Goal: Book appointment/travel/reservation

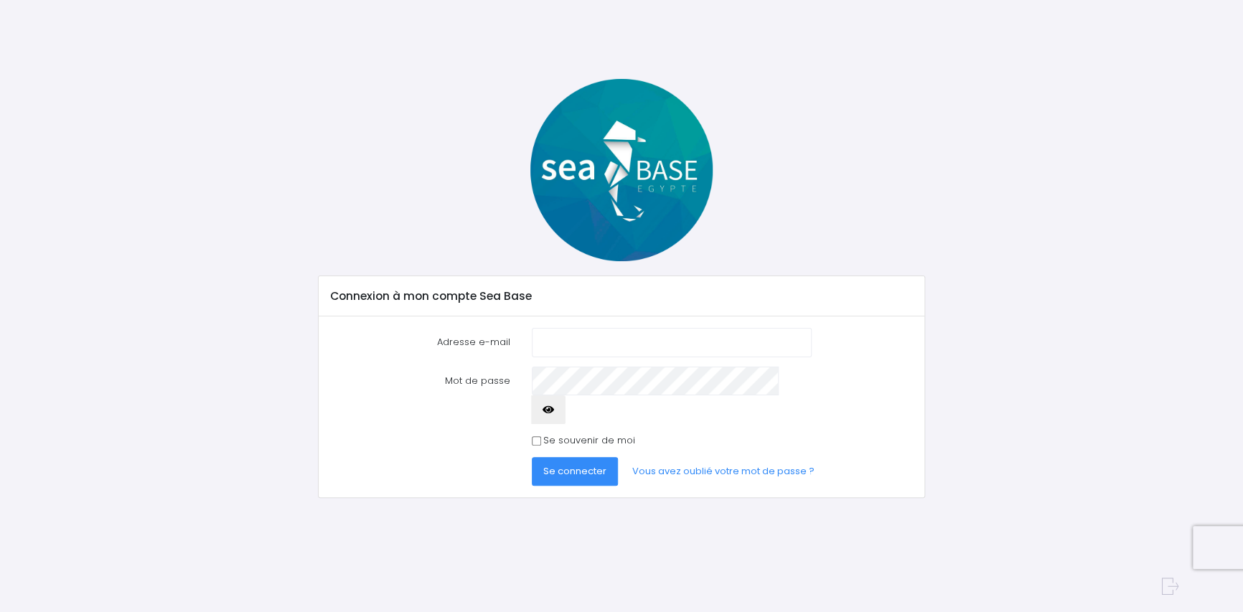
click at [601, 337] on input "Adresse e-mail" at bounding box center [672, 342] width 280 height 29
type input "i.cavalli@orange.fr"
click at [575, 464] on span "Se connecter" at bounding box center [574, 471] width 63 height 14
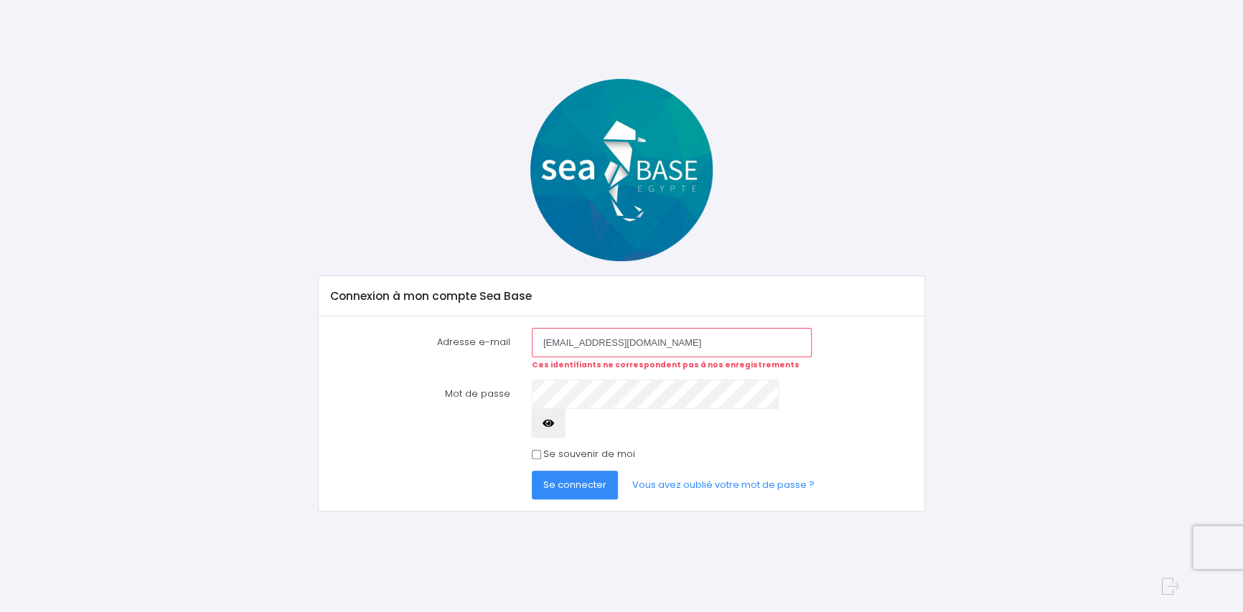
click at [583, 478] on span "Se connecter" at bounding box center [574, 485] width 63 height 14
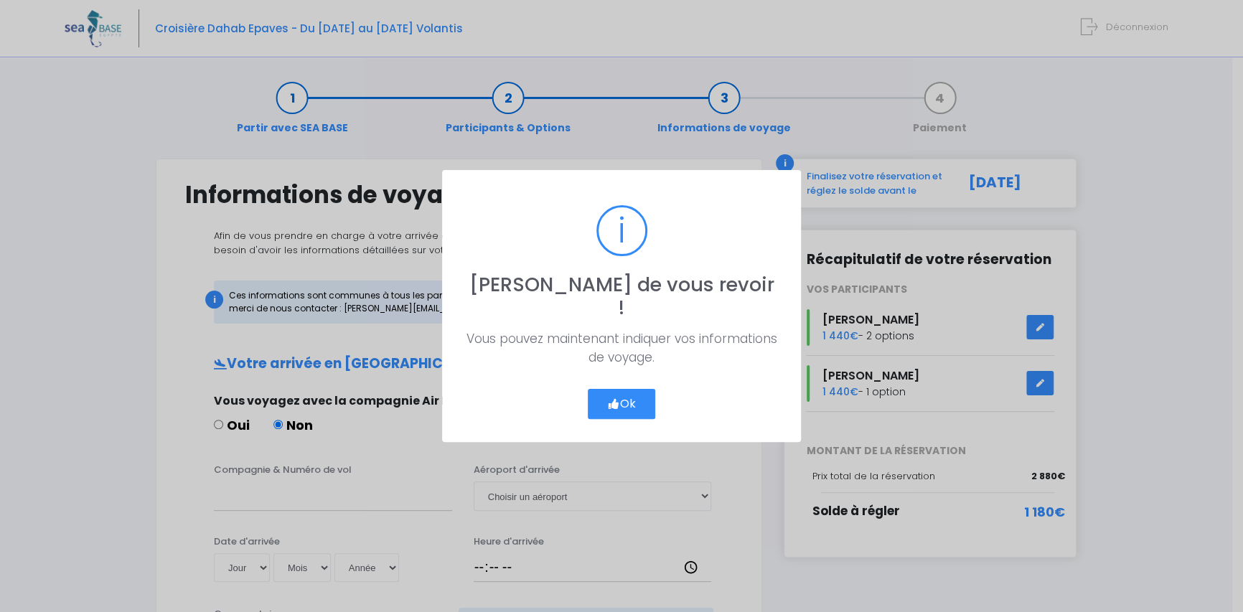
click at [617, 389] on button "Ok" at bounding box center [621, 404] width 67 height 30
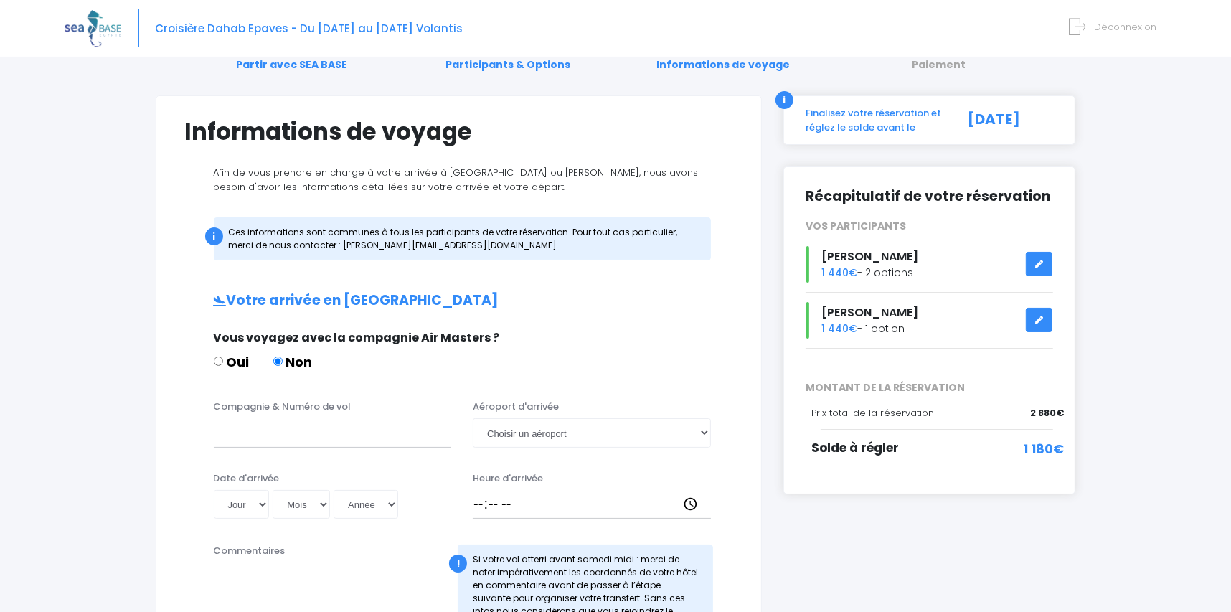
scroll to position [143, 0]
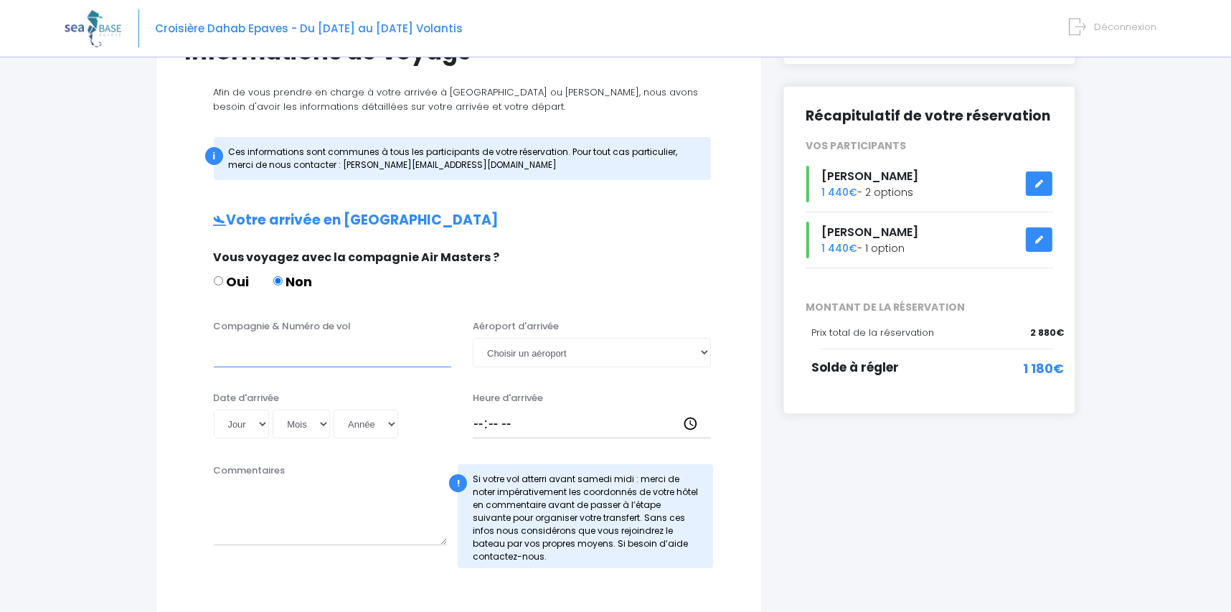
click at [256, 340] on input "Compagnie & Numéro de vol" at bounding box center [333, 352] width 238 height 29
type input "Easyjet"
click at [699, 353] on select "Choisir un aéroport Hurghada Marsa Alam" at bounding box center [592, 352] width 238 height 29
select select "Hurghada"
click at [473, 338] on select "Choisir un aéroport Hurghada Marsa Alam" at bounding box center [592, 352] width 238 height 29
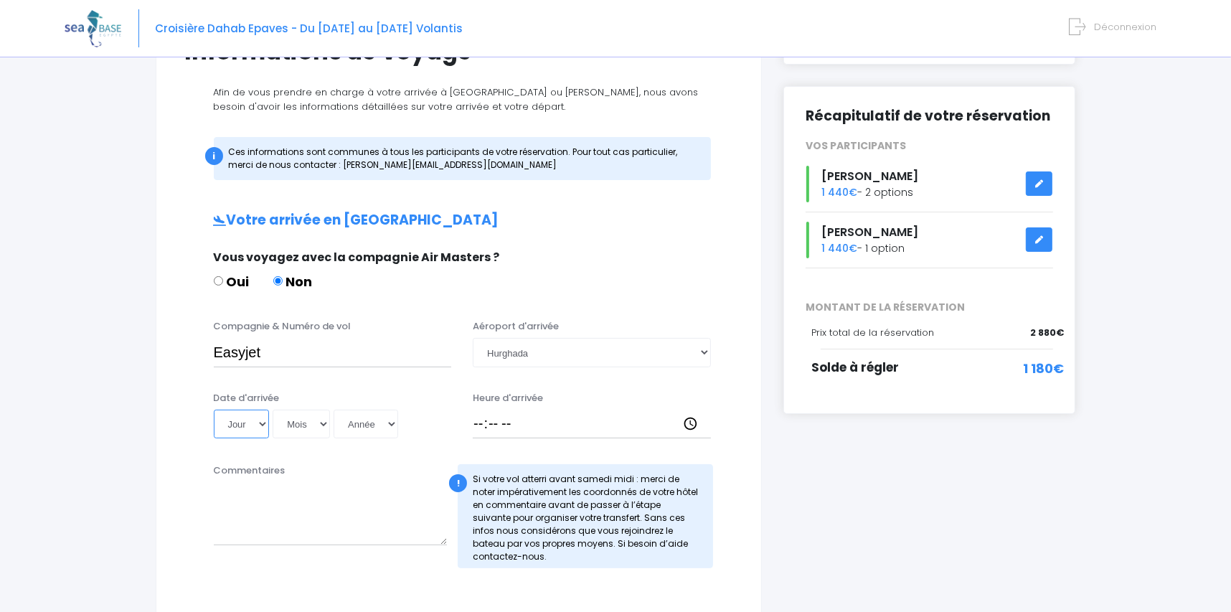
click at [261, 425] on select "Jour 01 02 03 04 05 06 07 08 09 10 11 12 13 14 15 16 17 18 19 20 21 22 23 24 25…" at bounding box center [242, 424] width 56 height 29
select select "15"
click at [214, 410] on select "Jour 01 02 03 04 05 06 07 08 09 10 11 12 13 14 15 16 17 18 19 20 21 22 23 24 25…" at bounding box center [242, 424] width 56 height 29
click at [321, 427] on select "Mois 01 02 03 04 05 06 07 08 09 10 11 12" at bounding box center [301, 424] width 57 height 29
select select "11"
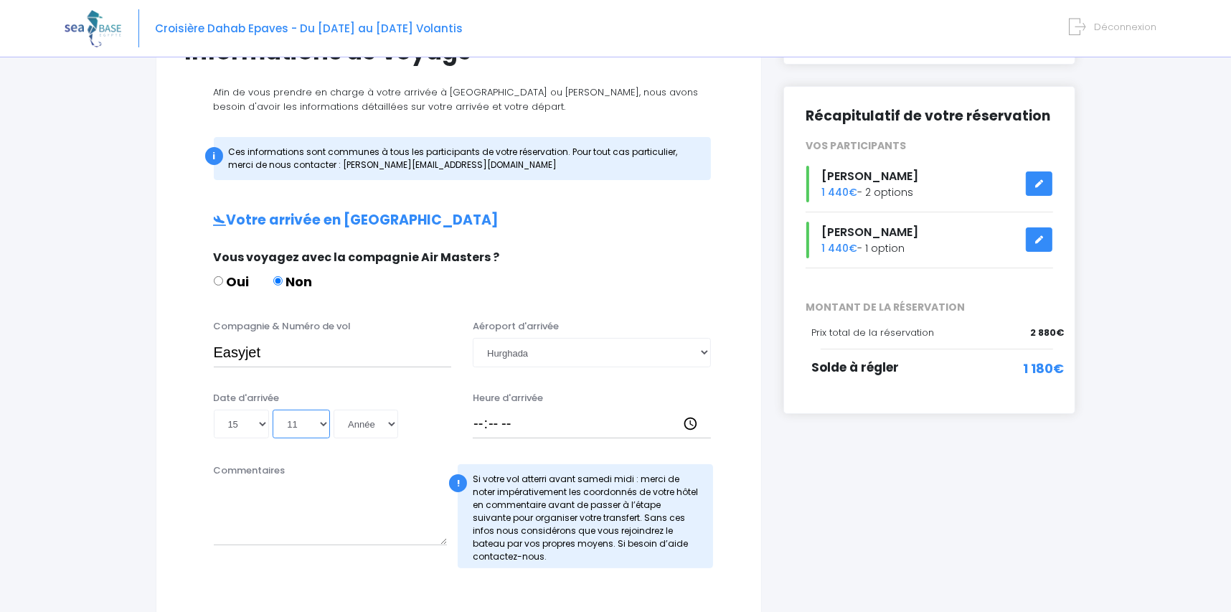
click at [273, 410] on select "Mois 01 02 03 04 05 06 07 08 09 10 11 12" at bounding box center [301, 424] width 57 height 29
click at [383, 422] on select "Année 2045 2044 2043 2042 2041 2040 2039 2038 2037 2036 2035 2034 2033 2032 203…" at bounding box center [366, 424] width 65 height 29
select select "2025"
click at [334, 410] on select "Année 2045 2044 2043 2042 2041 2040 2039 2038 2037 2036 2035 2034 2033 2032 203…" at bounding box center [366, 424] width 65 height 29
type input "2025-11-15"
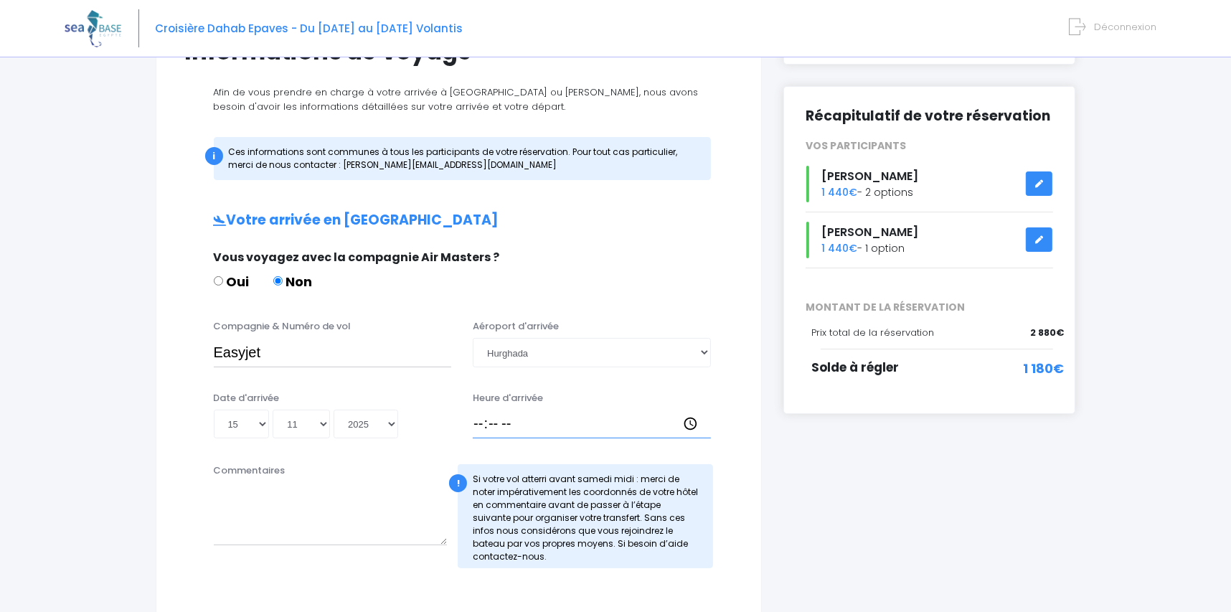
click at [480, 420] on input "Heure d'arrivée" at bounding box center [592, 424] width 238 height 29
type input "21:30"
click at [802, 552] on div "i Finalisez votre réservation et réglez le solde avant le 01/10/2025 Récapitula…" at bounding box center [930, 503] width 314 height 977
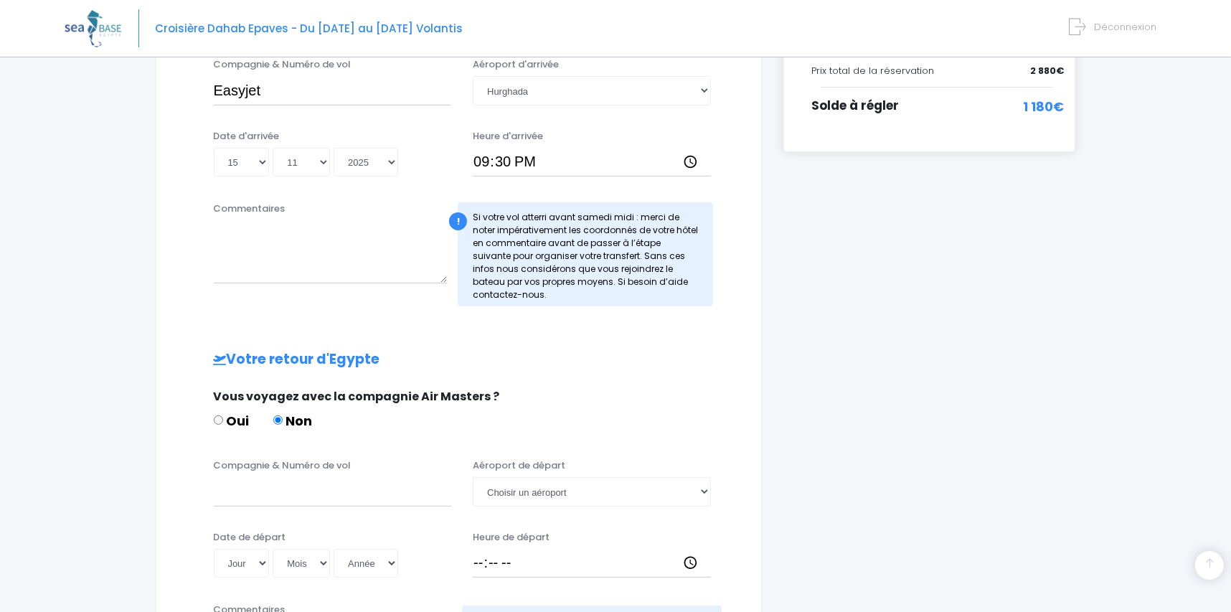
scroll to position [430, 0]
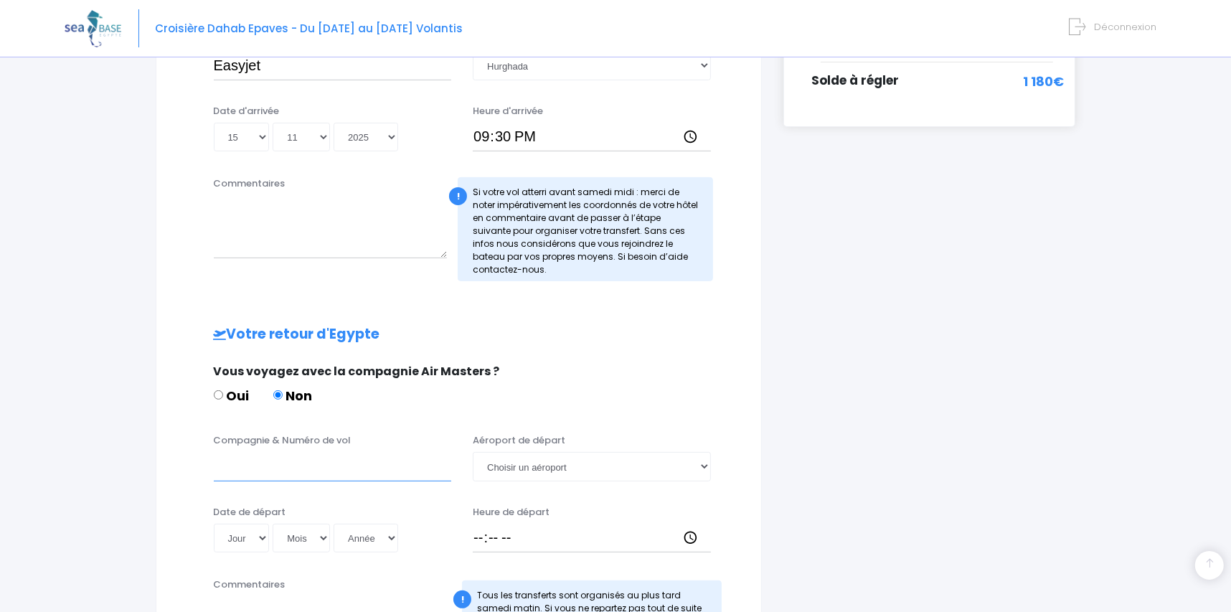
click at [335, 466] on input "Compagnie & Numéro de vol" at bounding box center [333, 466] width 238 height 29
type input "Easyjet"
click at [259, 534] on select "Jour 01 02 03 04 05 06 07 08 09 10 11 12 13 14 15 16 17 18 19 20 21 22 23 24 25…" at bounding box center [242, 538] width 56 height 29
select select "22"
click at [214, 524] on select "Jour 01 02 03 04 05 06 07 08 09 10 11 12 13 14 15 16 17 18 19 20 21 22 23 24 25…" at bounding box center [242, 538] width 56 height 29
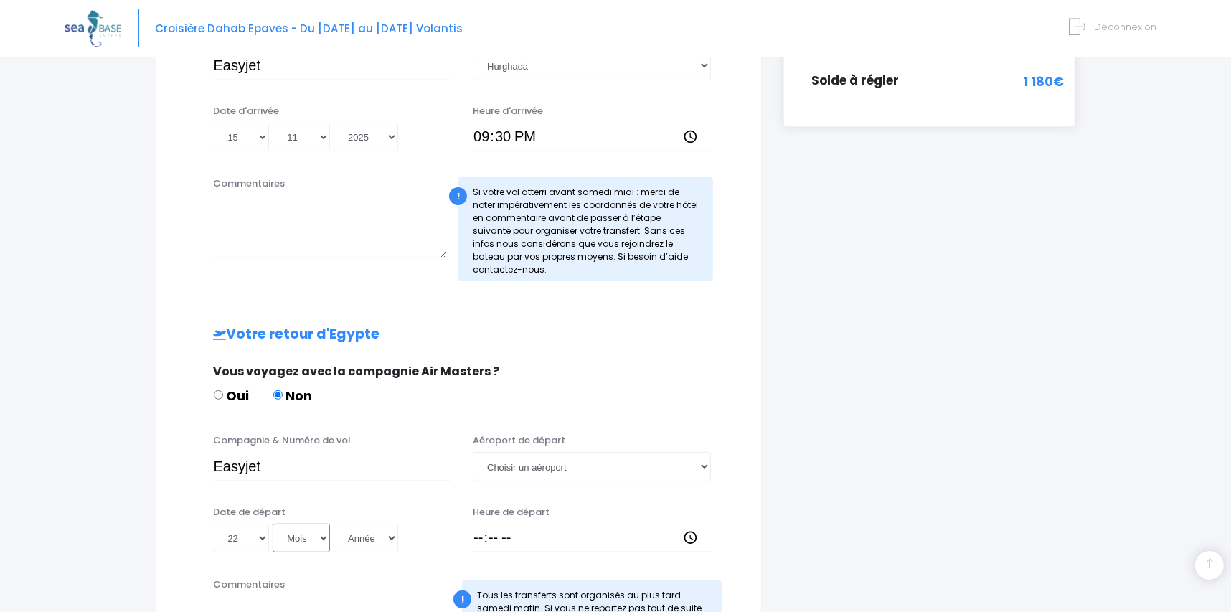
click at [316, 544] on select "Mois 01 02 03 04 05 06 07 08 09 10 11 12" at bounding box center [301, 538] width 57 height 29
select select "11"
click at [273, 524] on select "Mois 01 02 03 04 05 06 07 08 09 10 11 12" at bounding box center [301, 538] width 57 height 29
click at [373, 539] on select "Année 2045 2044 2043 2042 2041 2040 2039 2038 2037 2036 2035 2034 2033 2032 203…" at bounding box center [366, 538] width 65 height 29
select select "2025"
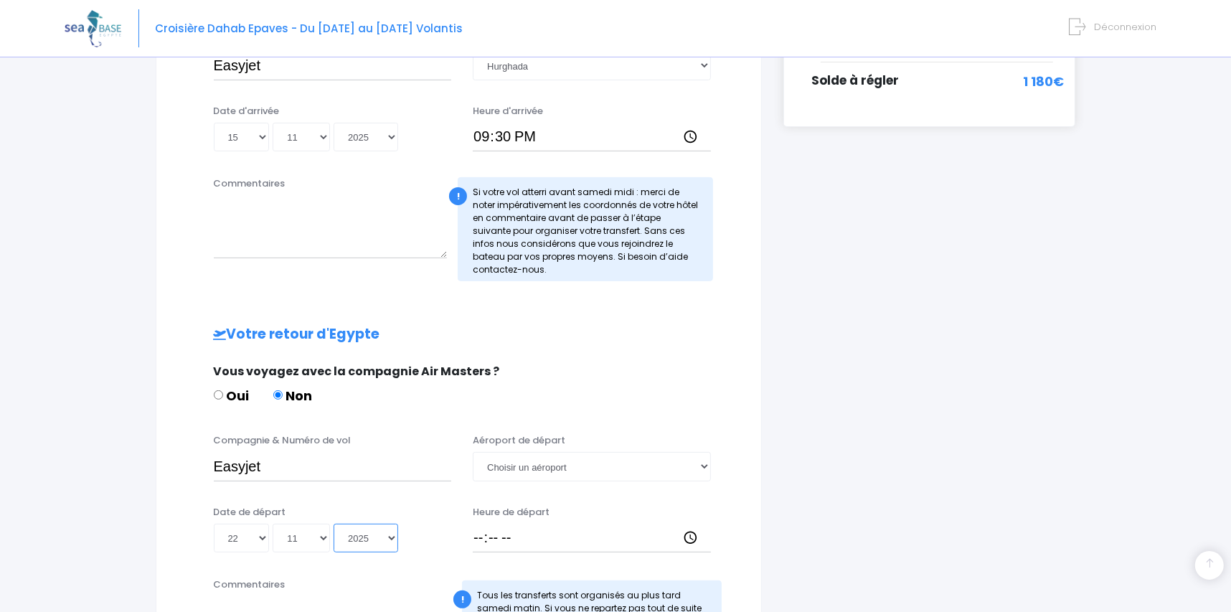
click at [334, 524] on select "Année 2045 2044 2043 2042 2041 2040 2039 2038 2037 2036 2035 2034 2033 2032 203…" at bounding box center [366, 538] width 65 height 29
type input "2025-11-22"
click at [661, 467] on select "Choisir un aéroport Hurghada Marsa Alam" at bounding box center [592, 466] width 238 height 29
select select "Hurghada"
click at [473, 452] on select "Choisir un aéroport Hurghada Marsa Alam" at bounding box center [592, 466] width 238 height 29
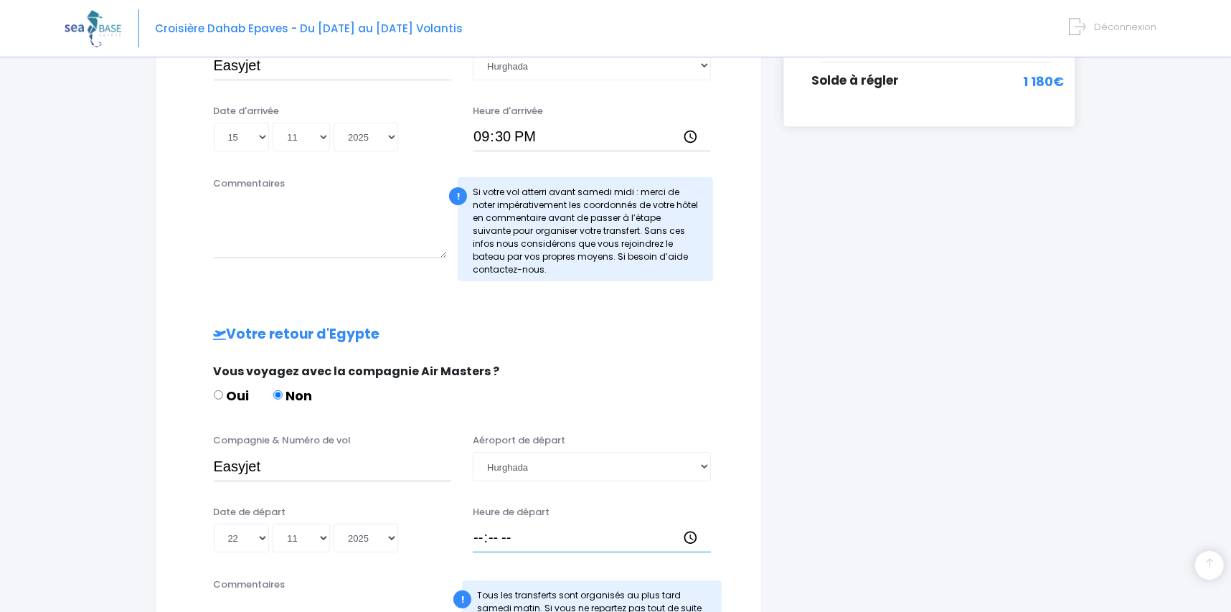
click at [523, 538] on input "Heure de départ" at bounding box center [592, 538] width 238 height 29
type input "22:30"
click at [910, 478] on div "i Finalisez votre réservation et réglez le solde avant le 01/10/2025 Récapitula…" at bounding box center [930, 260] width 314 height 1064
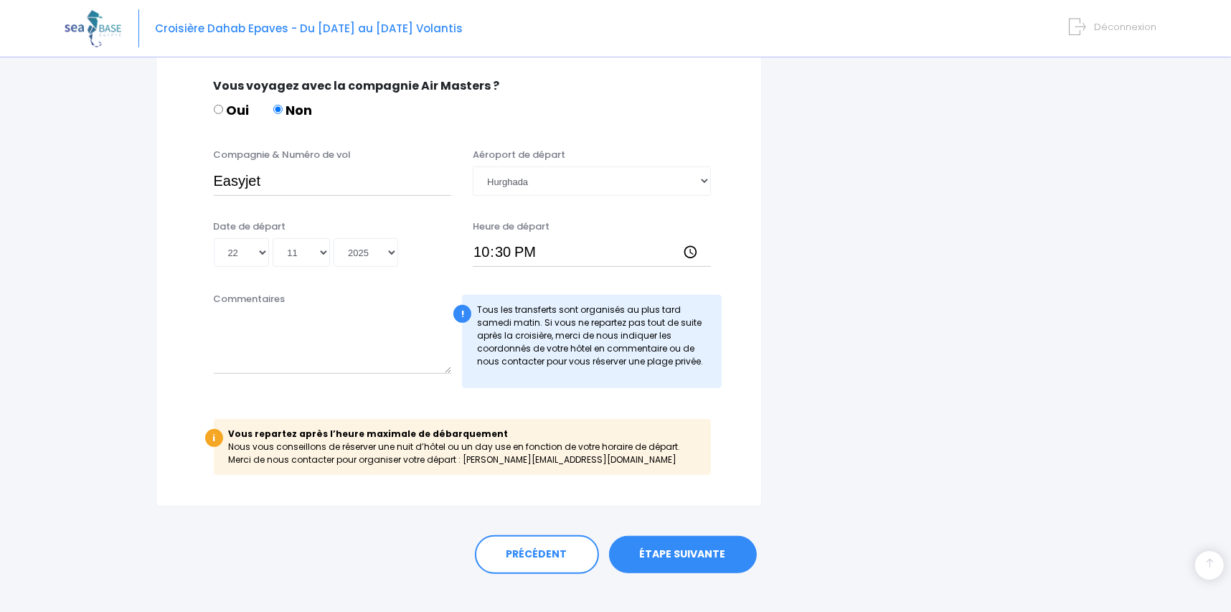
scroll to position [717, 0]
click at [674, 559] on link "ÉTAPE SUIVANTE" at bounding box center [683, 553] width 148 height 37
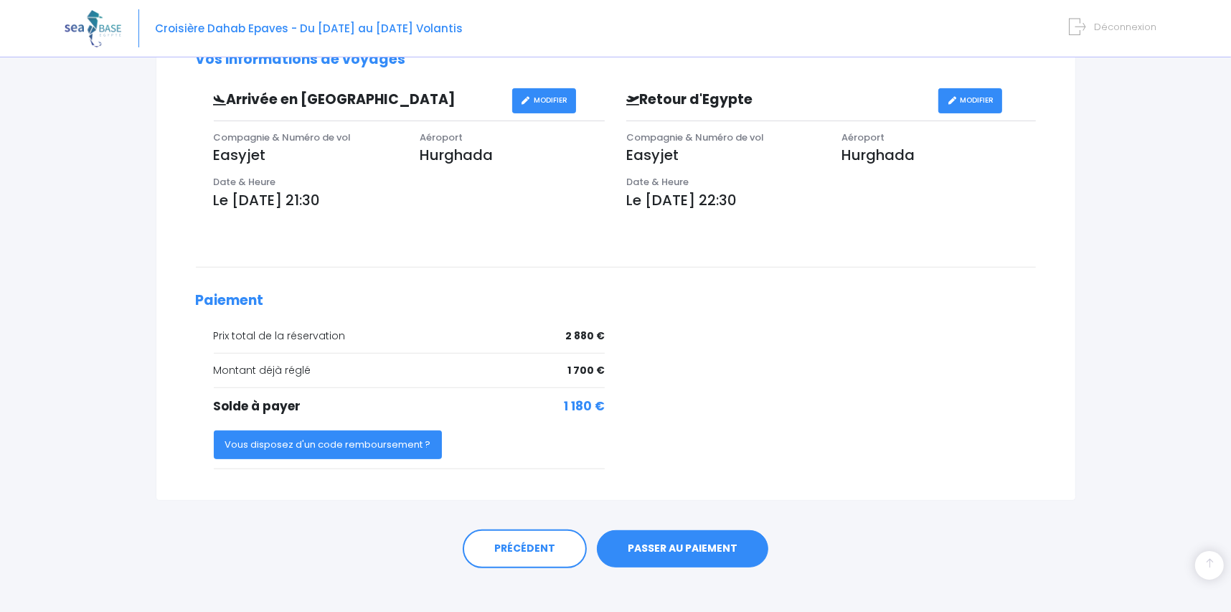
scroll to position [478, 0]
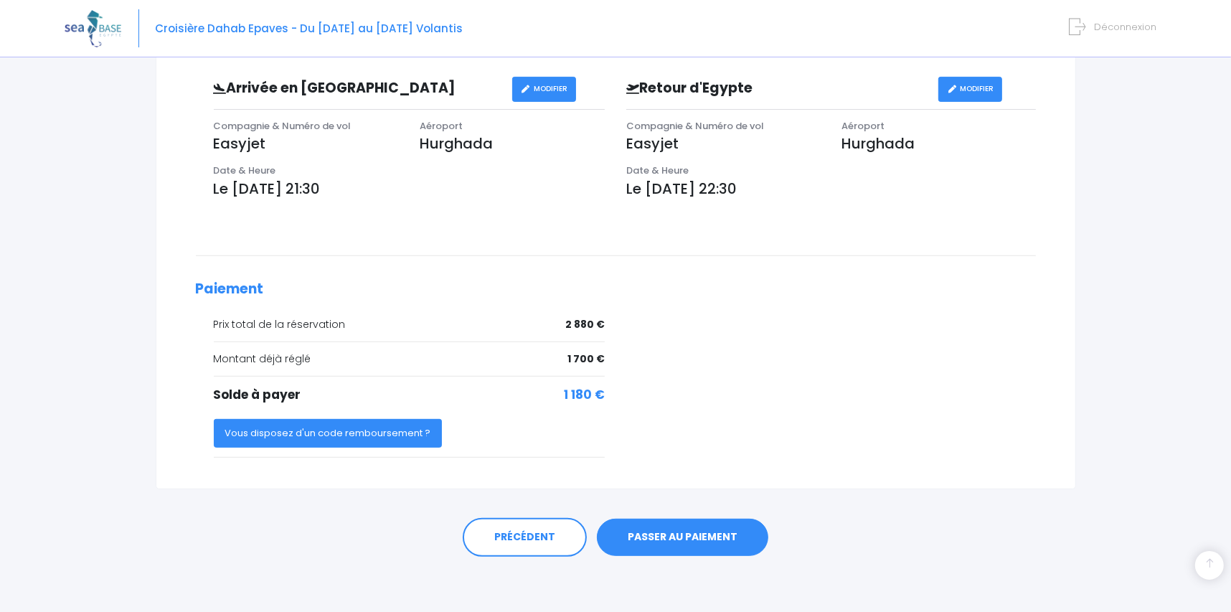
click at [702, 535] on link "PASSER AU PAIEMENT" at bounding box center [682, 537] width 171 height 37
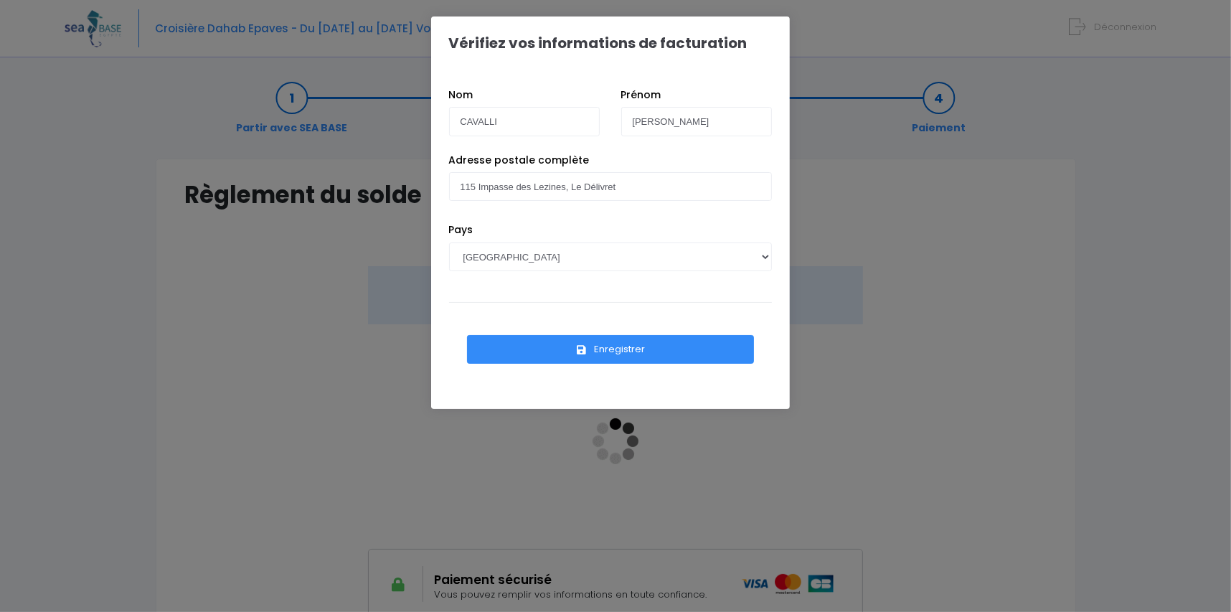
click at [641, 354] on button "Enregistrer" at bounding box center [610, 349] width 287 height 29
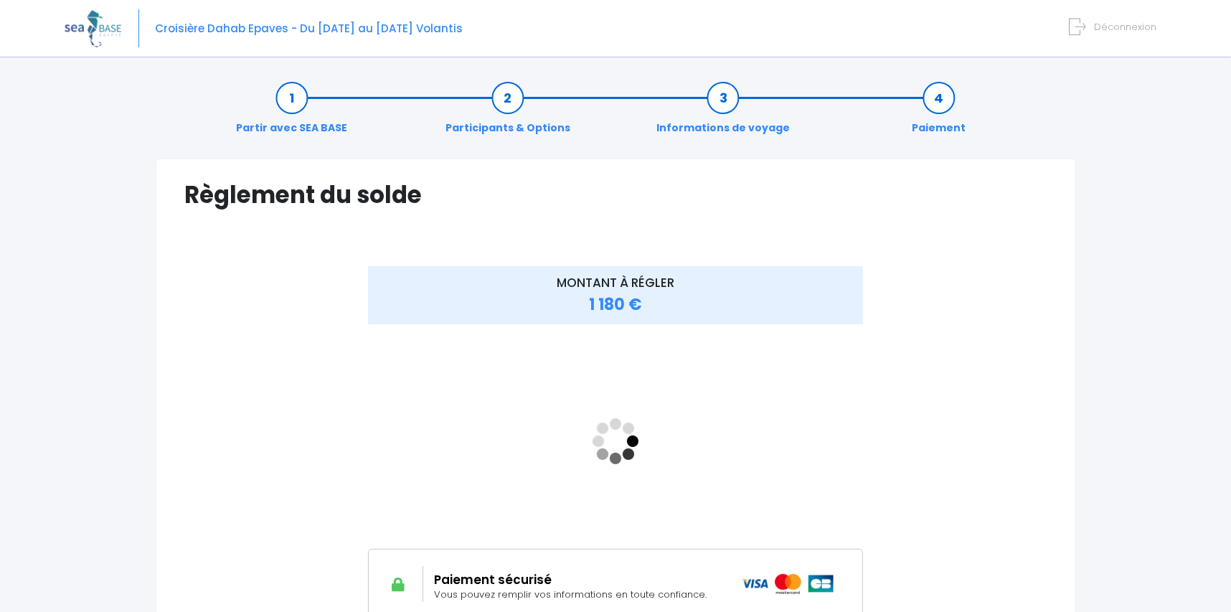
click at [288, 423] on div at bounding box center [256, 442] width 143 height 352
click at [916, 459] on div "MONTANT À RÉGLER 1 180 €" at bounding box center [616, 453] width 862 height 374
click at [977, 530] on div "MONTANT À RÉGLER 1 180 €" at bounding box center [616, 453] width 862 height 374
